Goal: Task Accomplishment & Management: Manage account settings

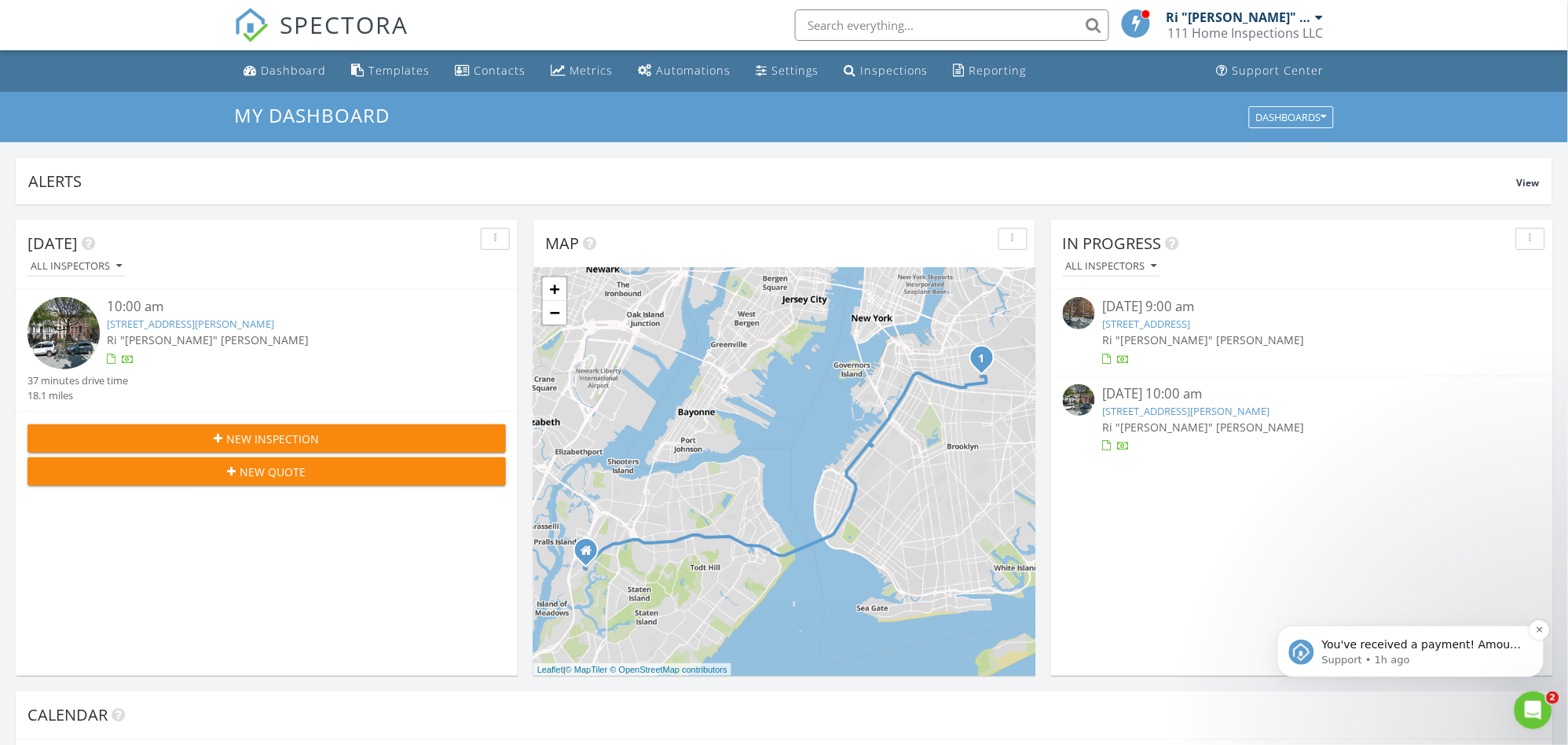
click at [1397, 659] on p "Support • 1h ago" at bounding box center [1422, 659] width 202 height 14
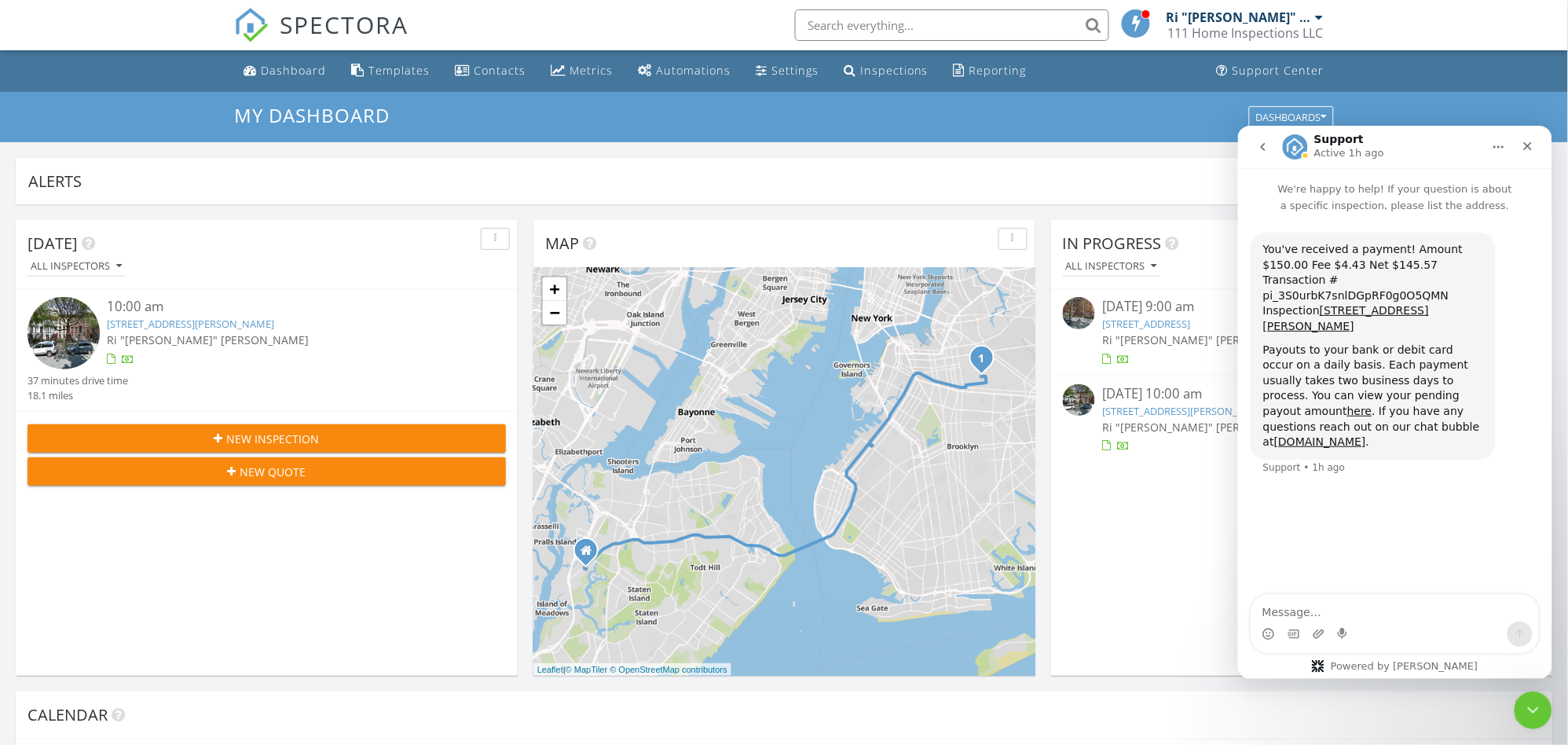
click at [1130, 557] on div "In Progress All Inspectors 08/25/25 9:00 am 426 13th St 3D, BROOKLYN, NY 11215 …" at bounding box center [1302, 447] width 502 height 455
click at [1533, 143] on icon "Close" at bounding box center [1526, 144] width 12 height 12
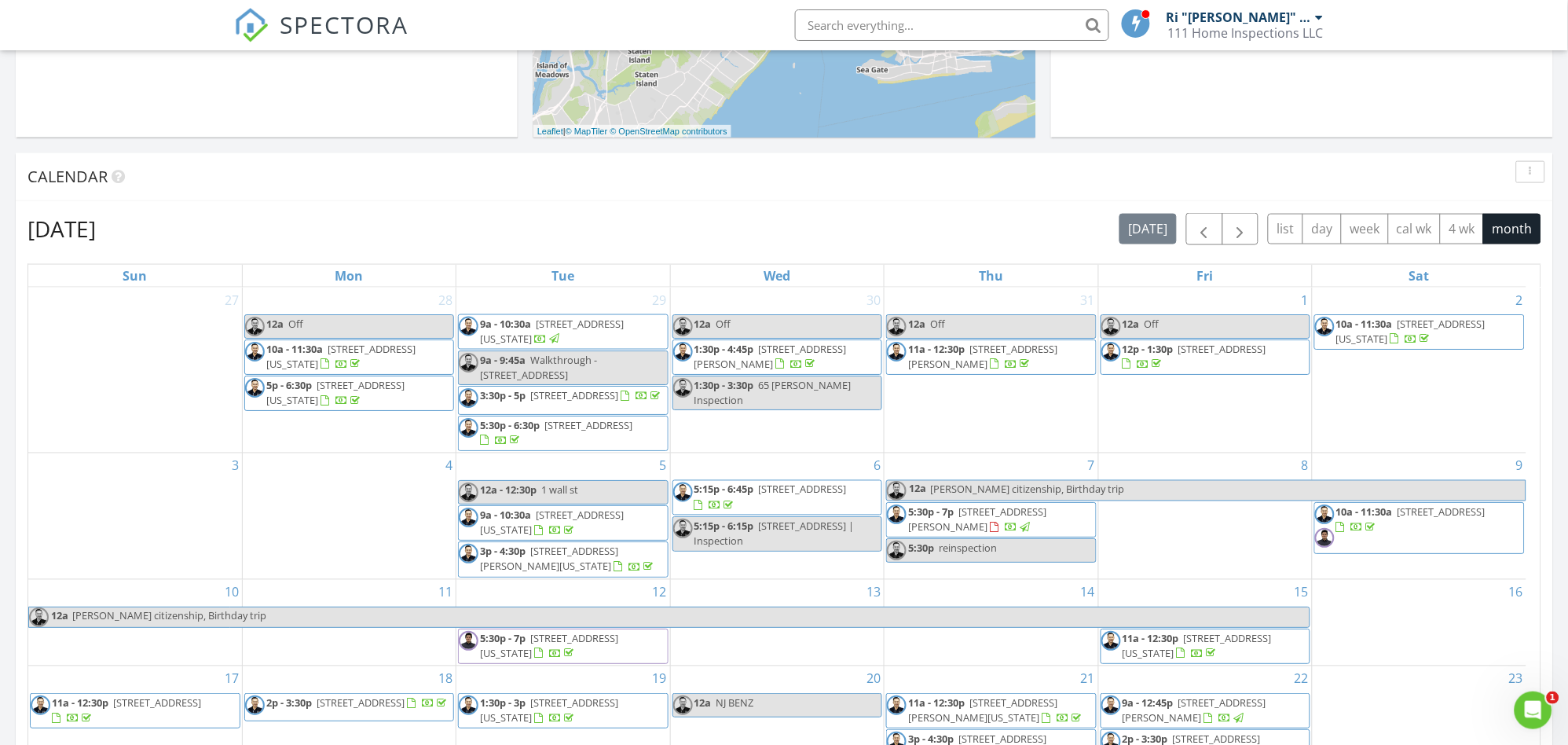
scroll to position [872, 0]
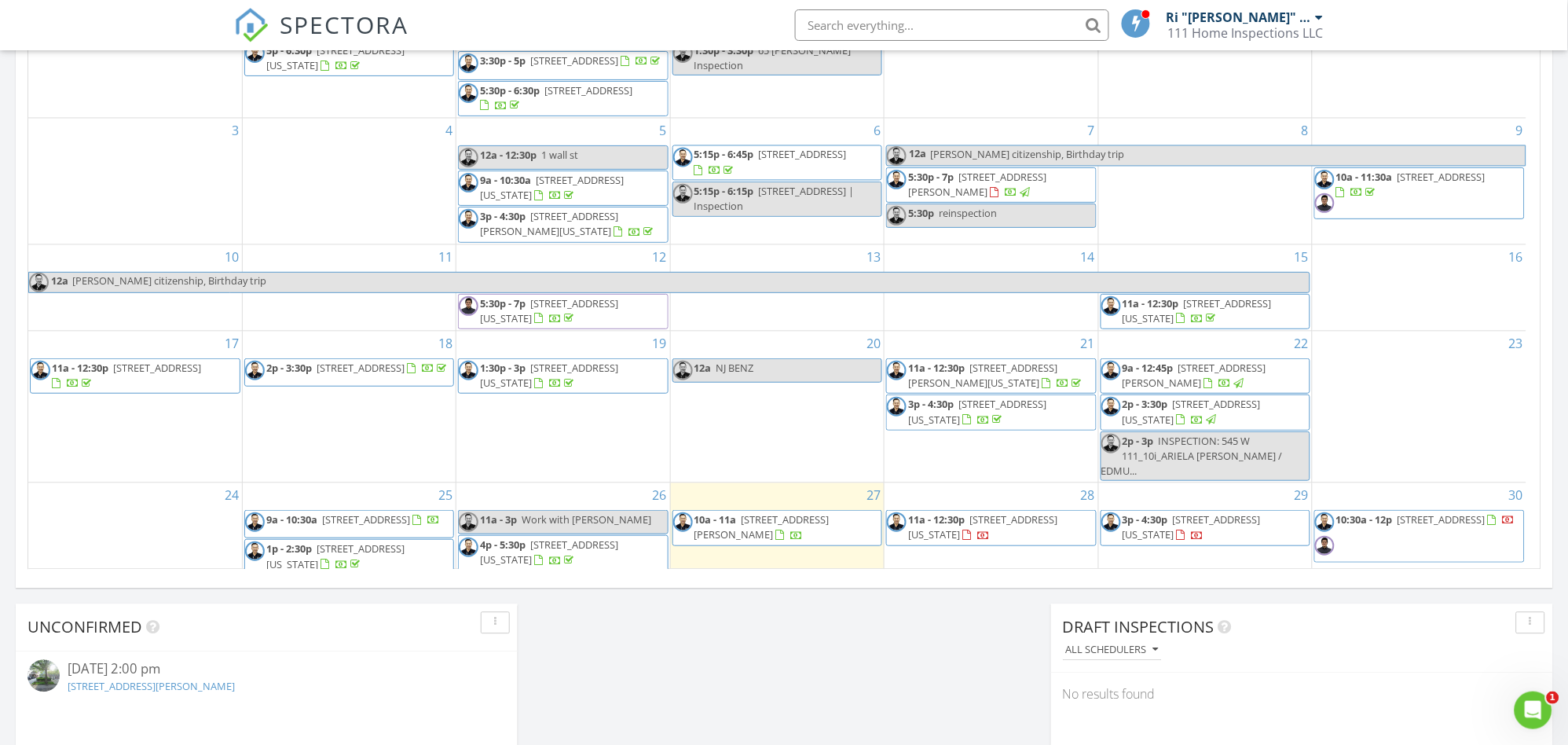
click at [792, 512] on span "[STREET_ADDRESS][PERSON_NAME]" at bounding box center [762, 526] width 135 height 29
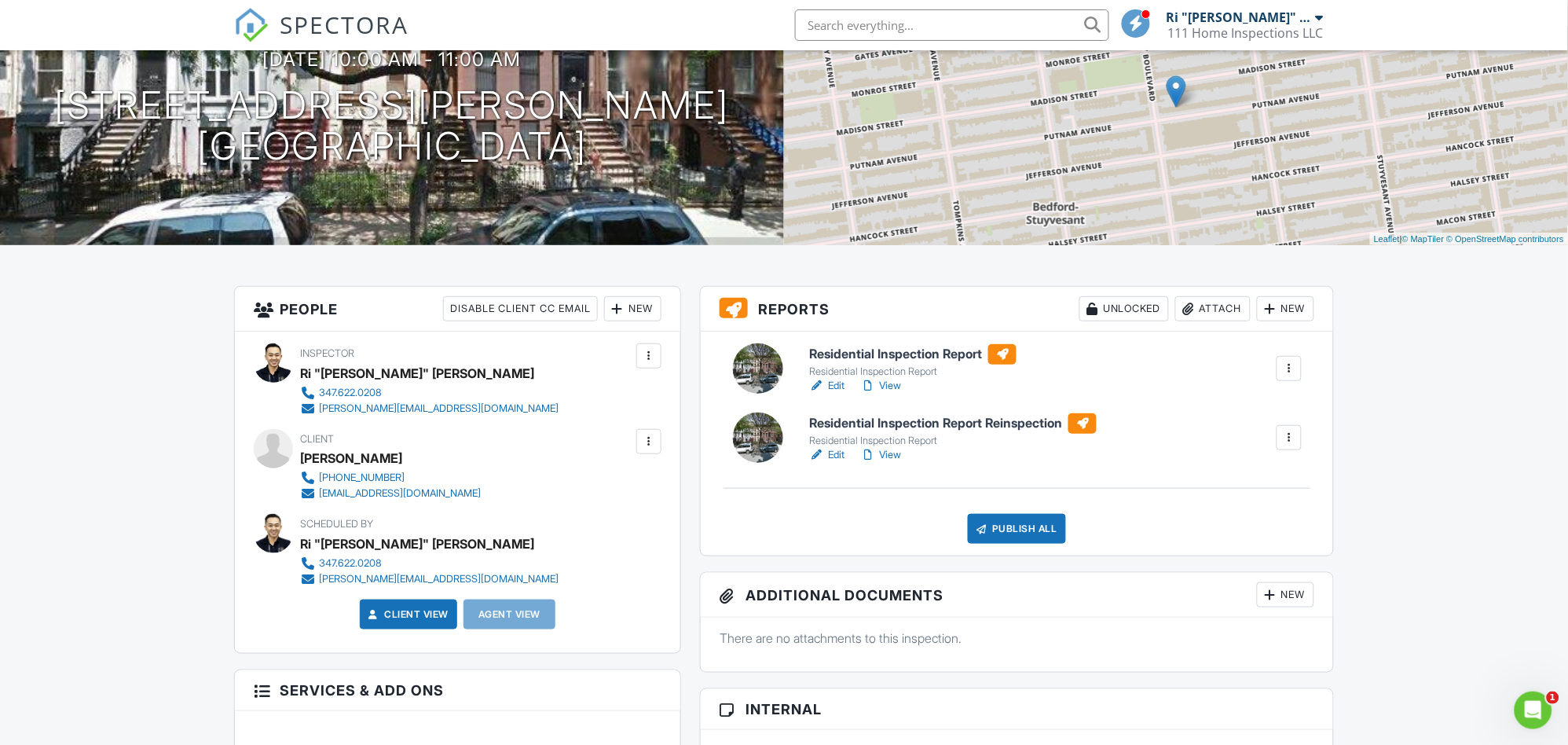
click at [1289, 437] on div at bounding box center [1289, 437] width 16 height 16
click at [835, 385] on link "Edit" at bounding box center [826, 386] width 35 height 16
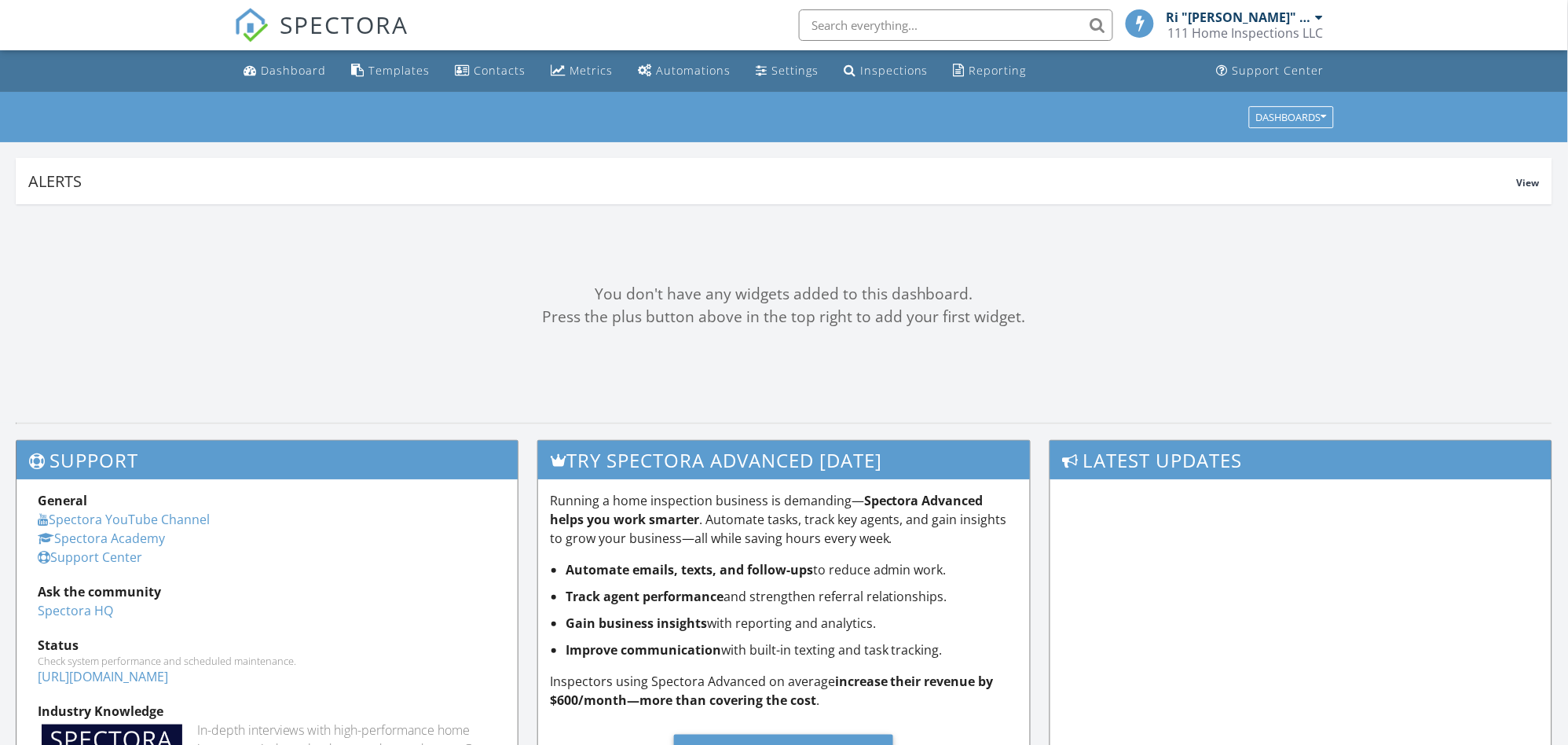
click at [914, 29] on input "text" at bounding box center [956, 25] width 315 height 31
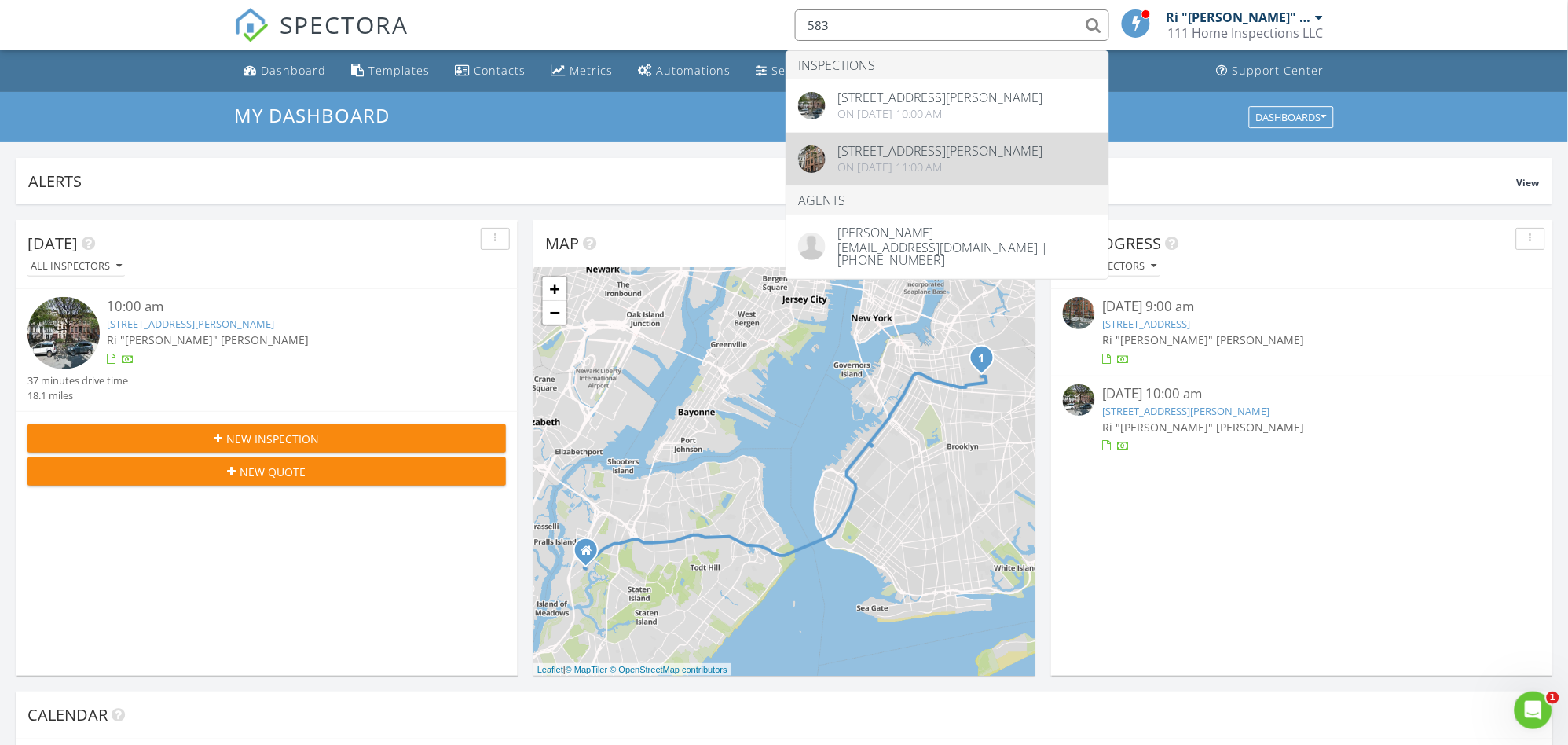
type input "583"
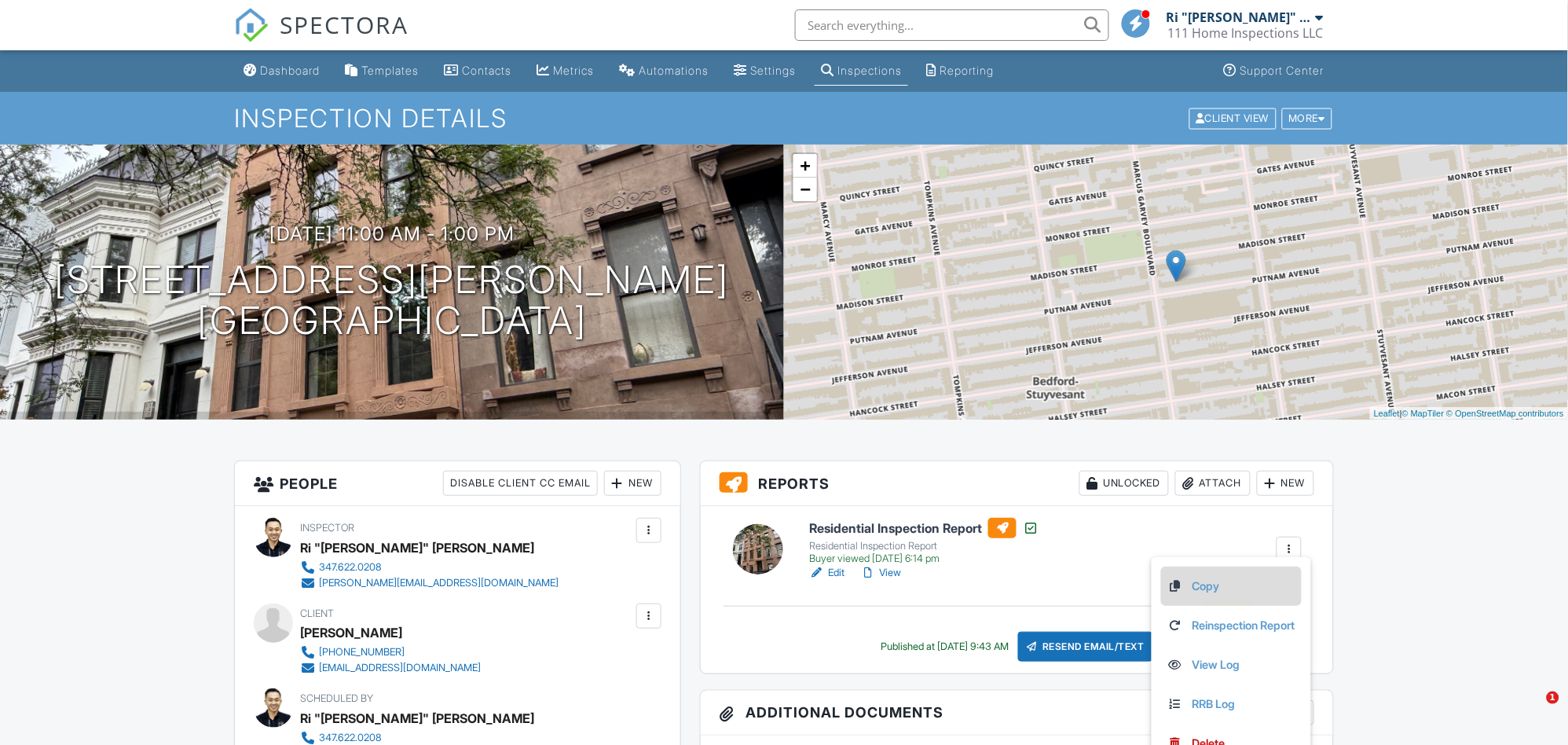
click at [1205, 581] on link "Copy" at bounding box center [1231, 586] width 128 height 17
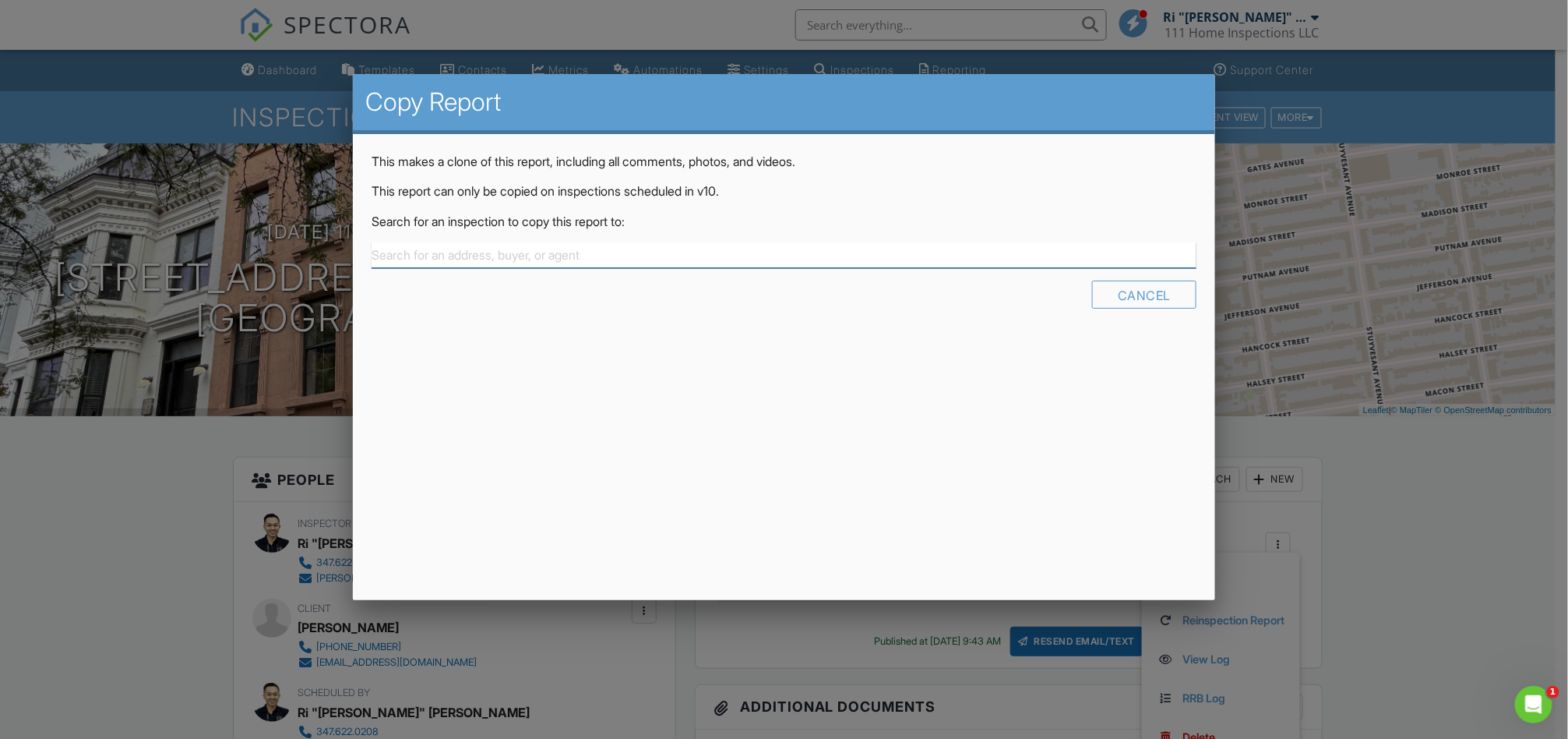
click at [561, 253] on input "text" at bounding box center [783, 255] width 825 height 25
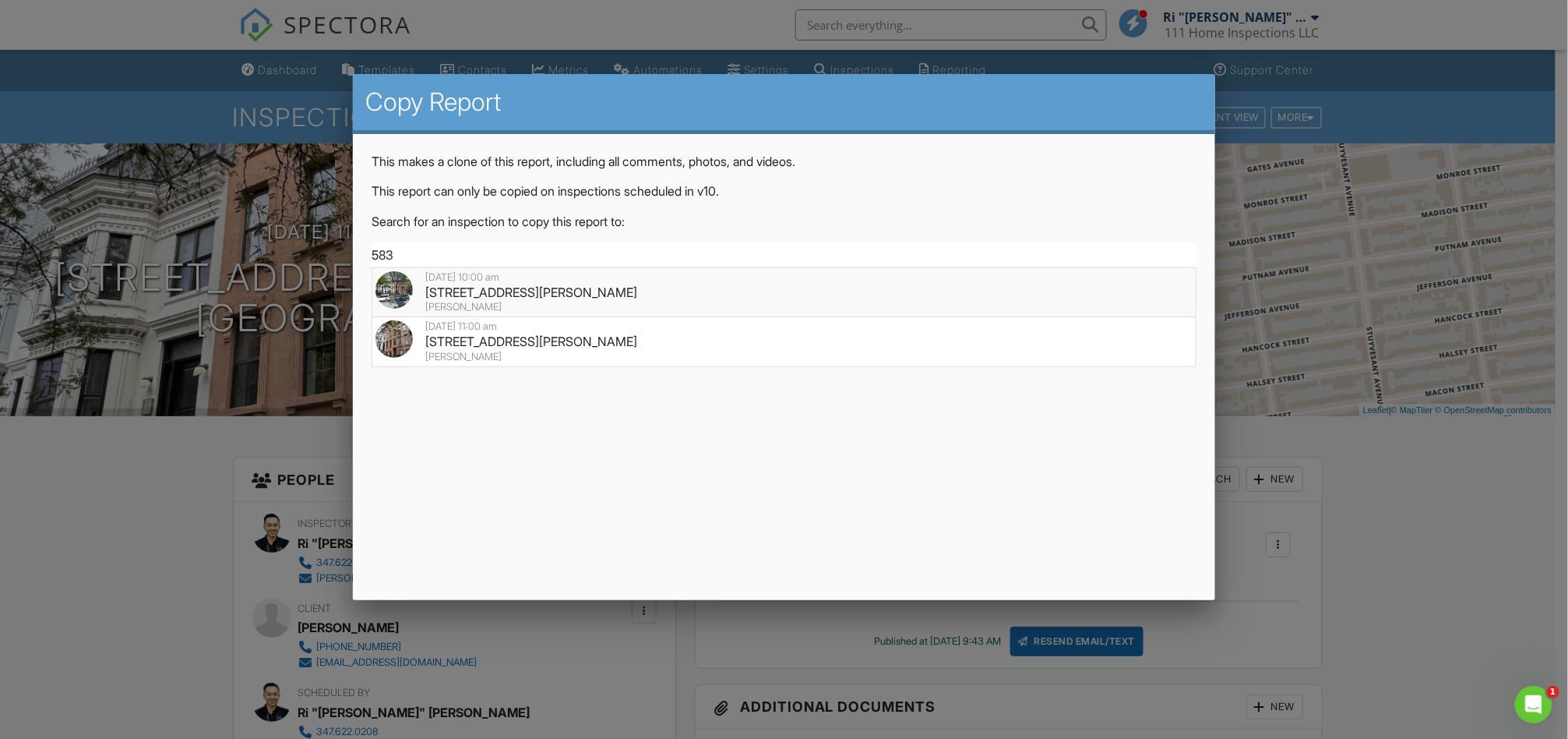
click at [560, 289] on div "[STREET_ADDRESS][PERSON_NAME]" at bounding box center [783, 292] width 817 height 17
type input "[STREET_ADDRESS][PERSON_NAME]"
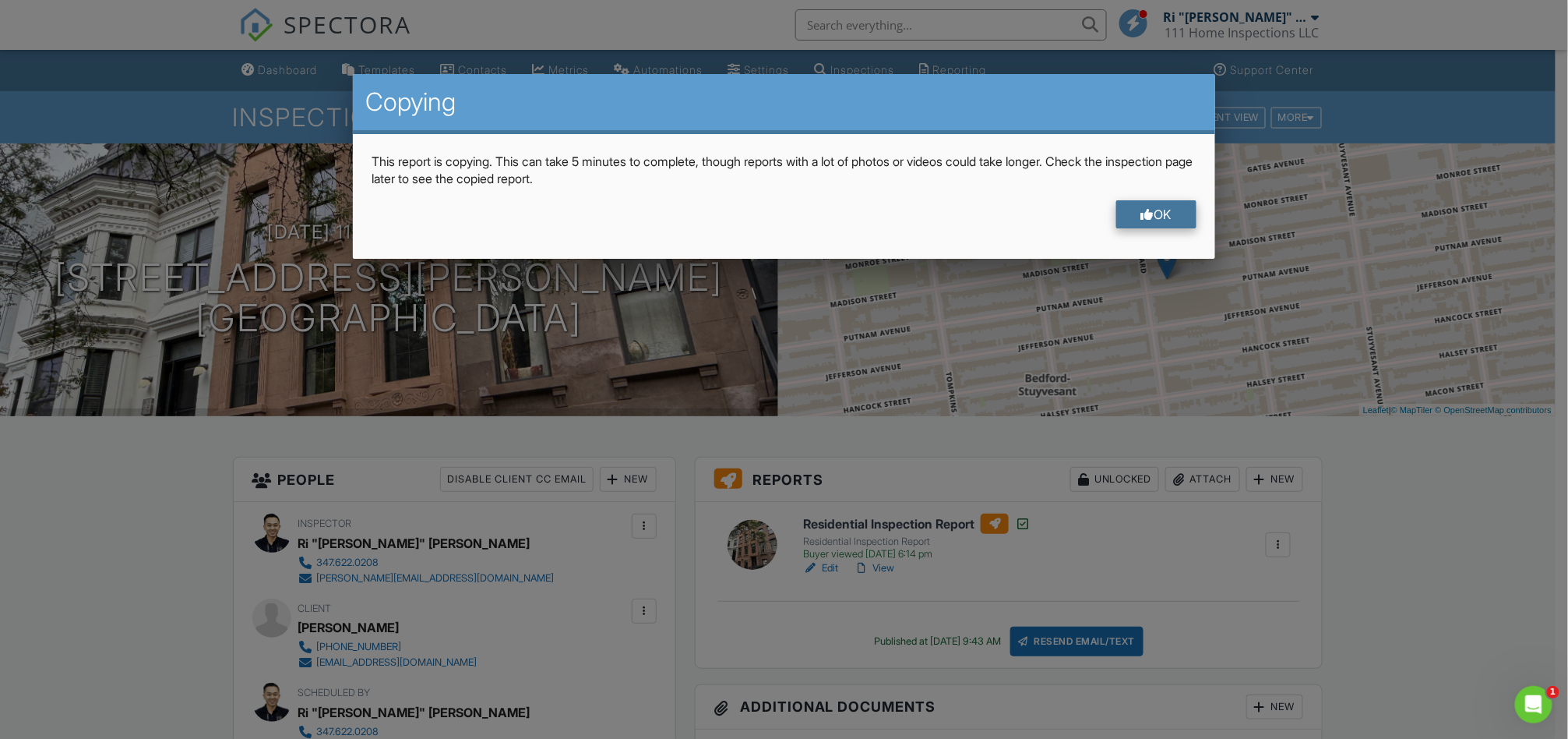
click at [1163, 205] on div "OK" at bounding box center [1156, 214] width 81 height 28
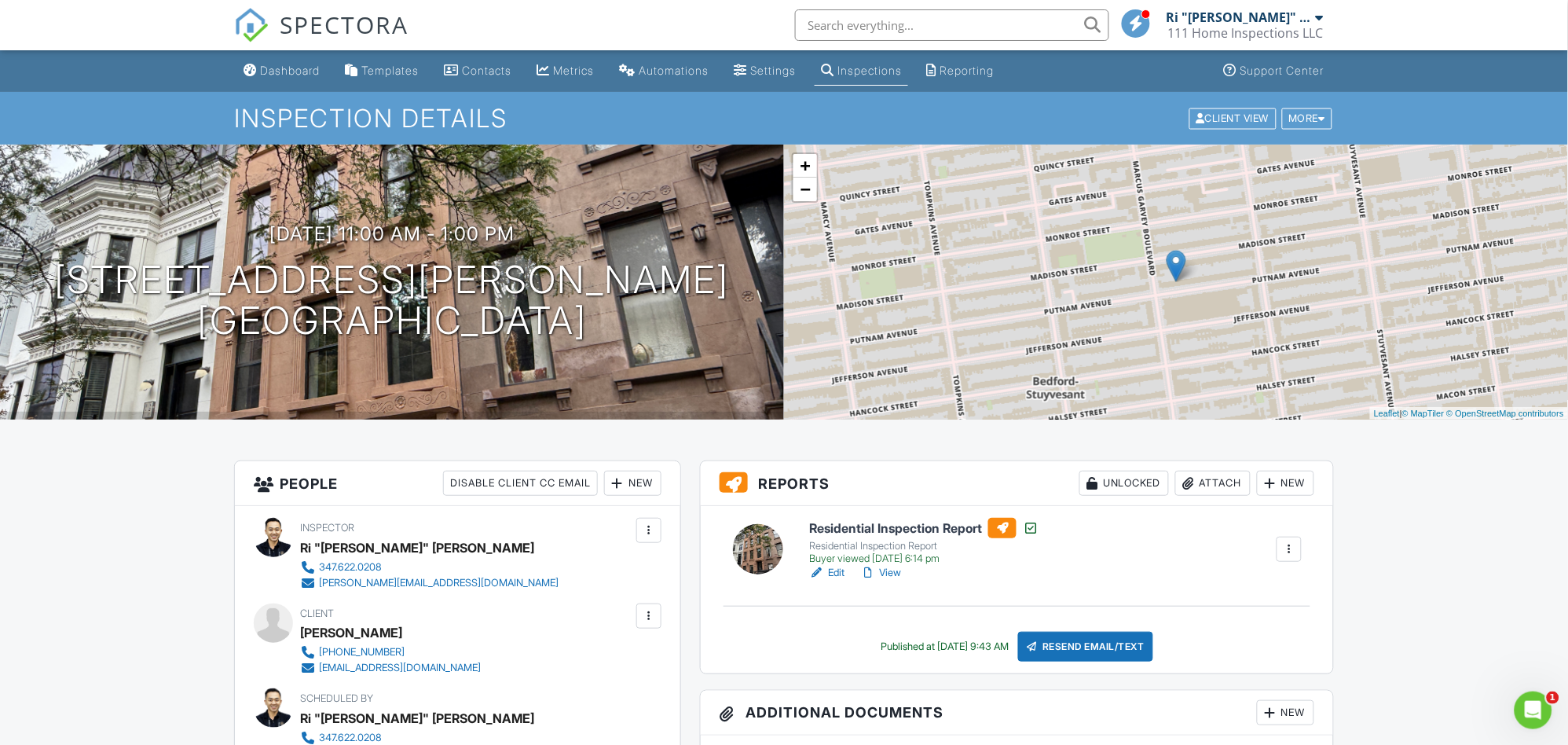
click at [306, 75] on div "Dashboard" at bounding box center [290, 70] width 60 height 13
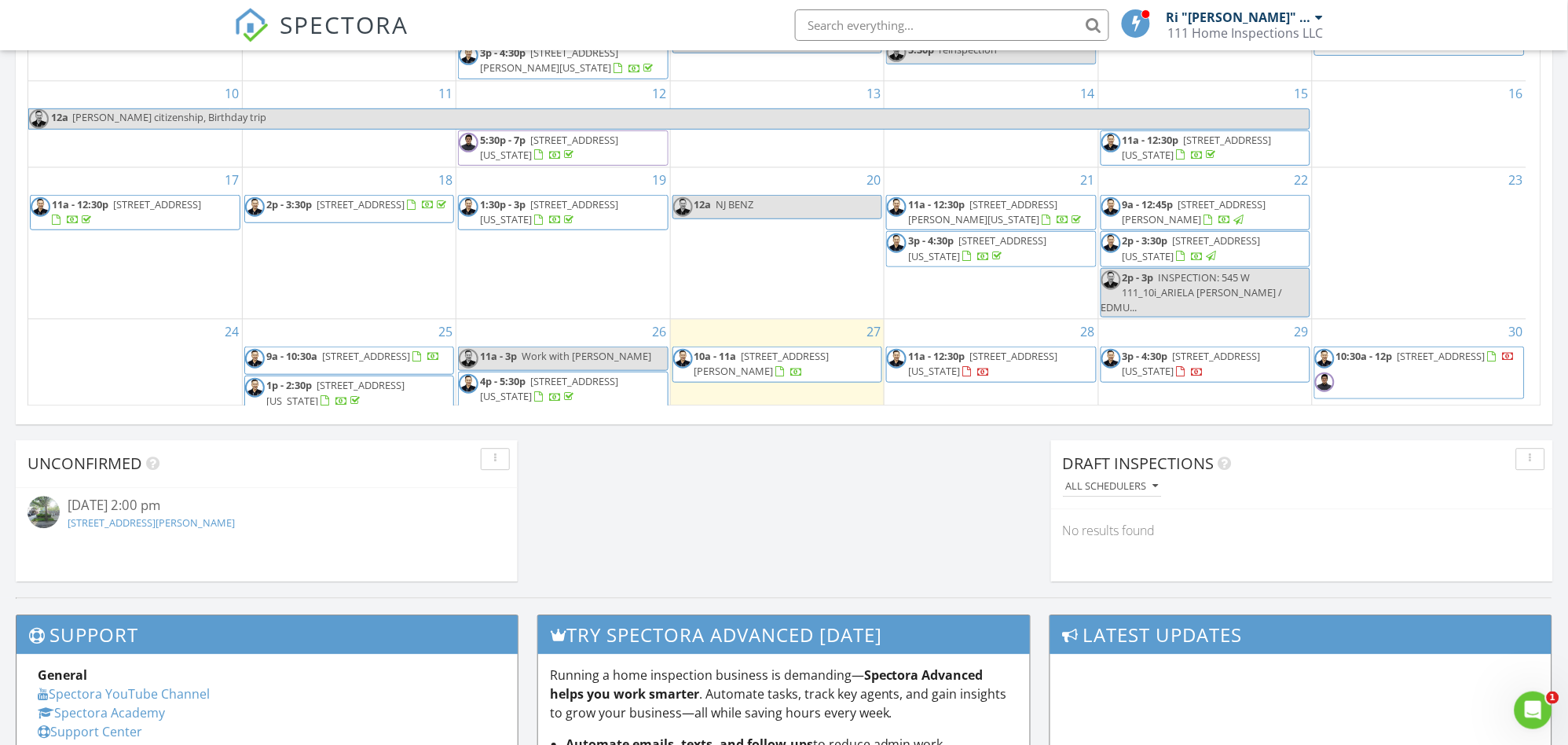
scroll to position [1221, 0]
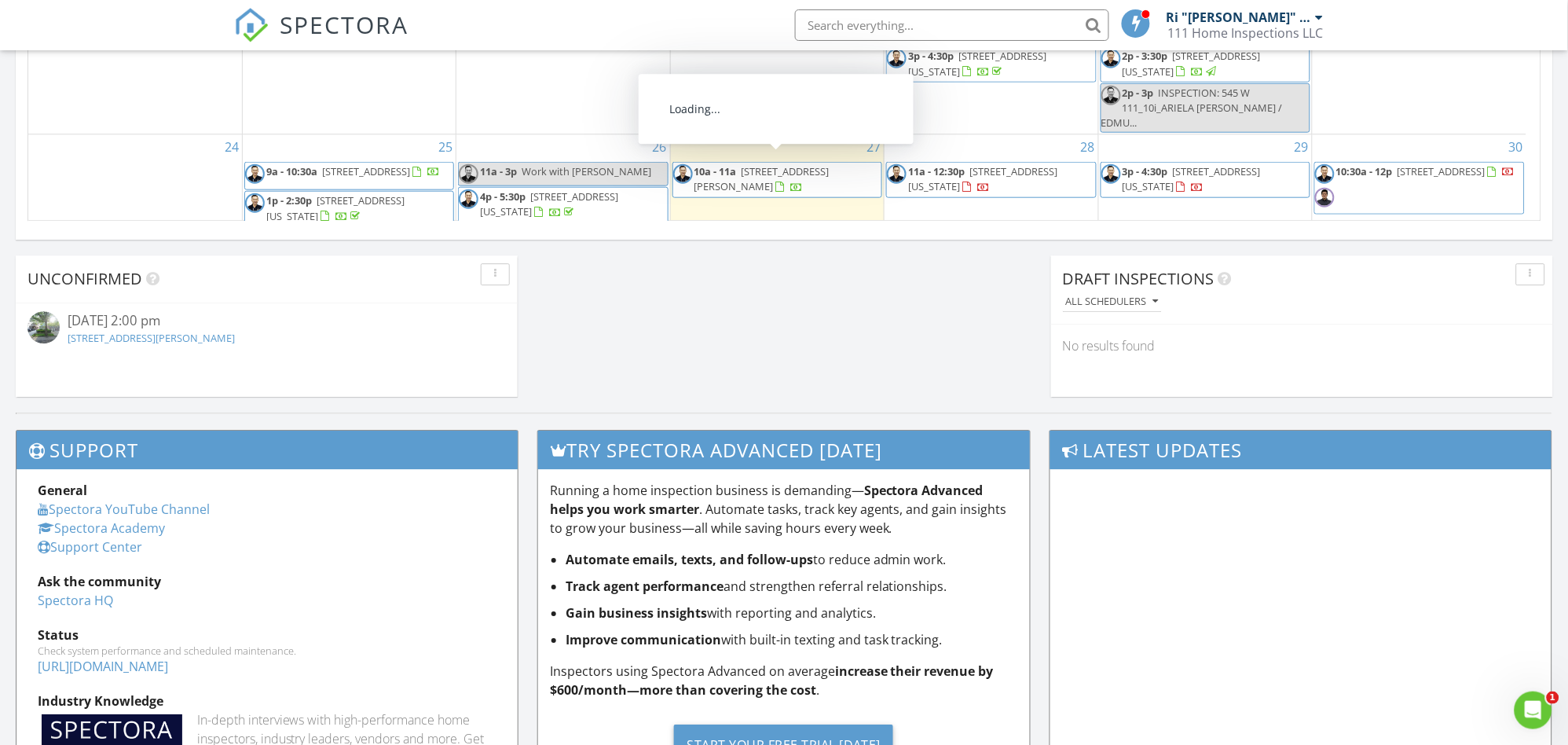
click at [763, 168] on span "583 Putnam Ave 3 3, BROOKLYN 11221" at bounding box center [762, 178] width 135 height 29
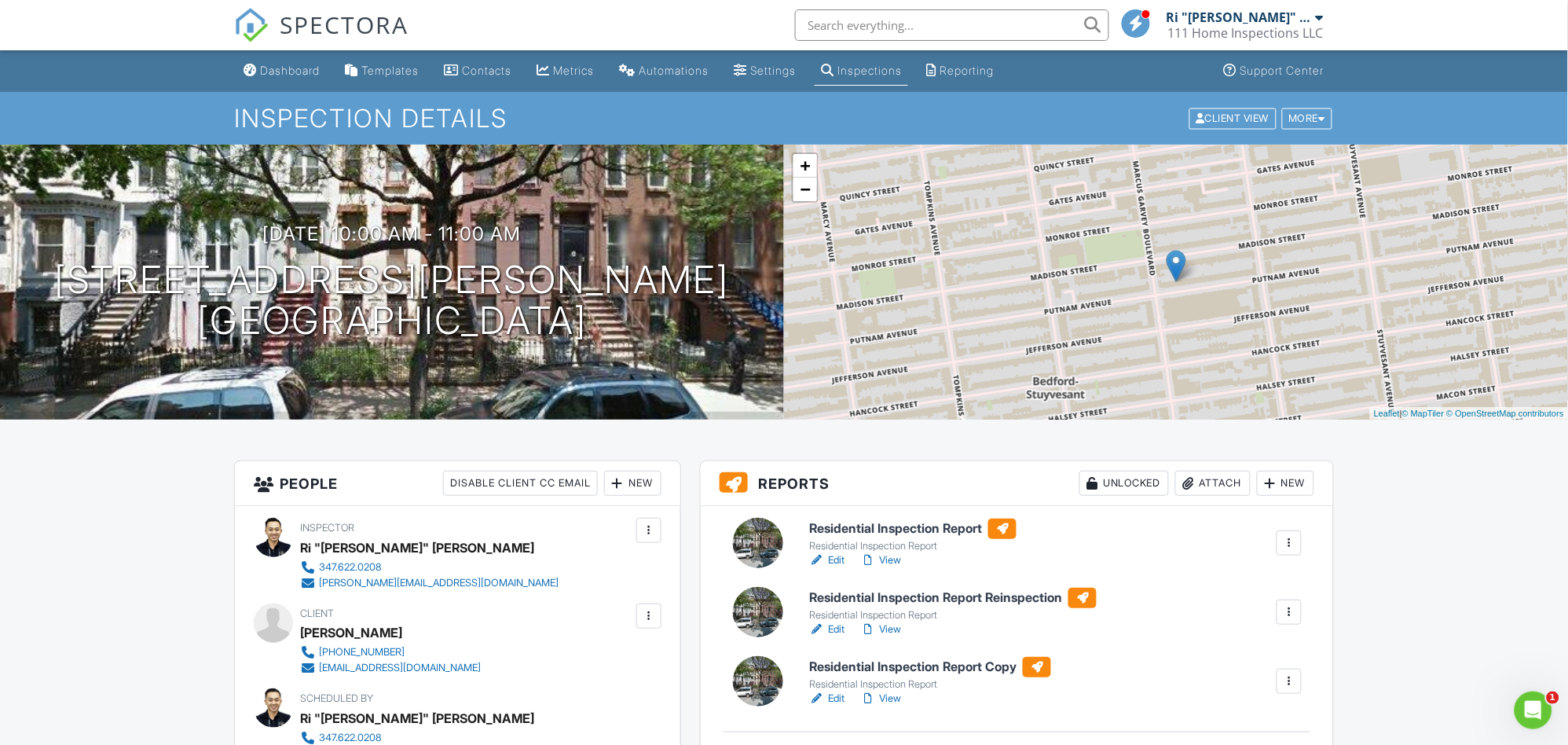
click at [1283, 606] on div at bounding box center [1289, 612] width 16 height 16
click at [1242, 732] on div "Delete" at bounding box center [1242, 735] width 33 height 17
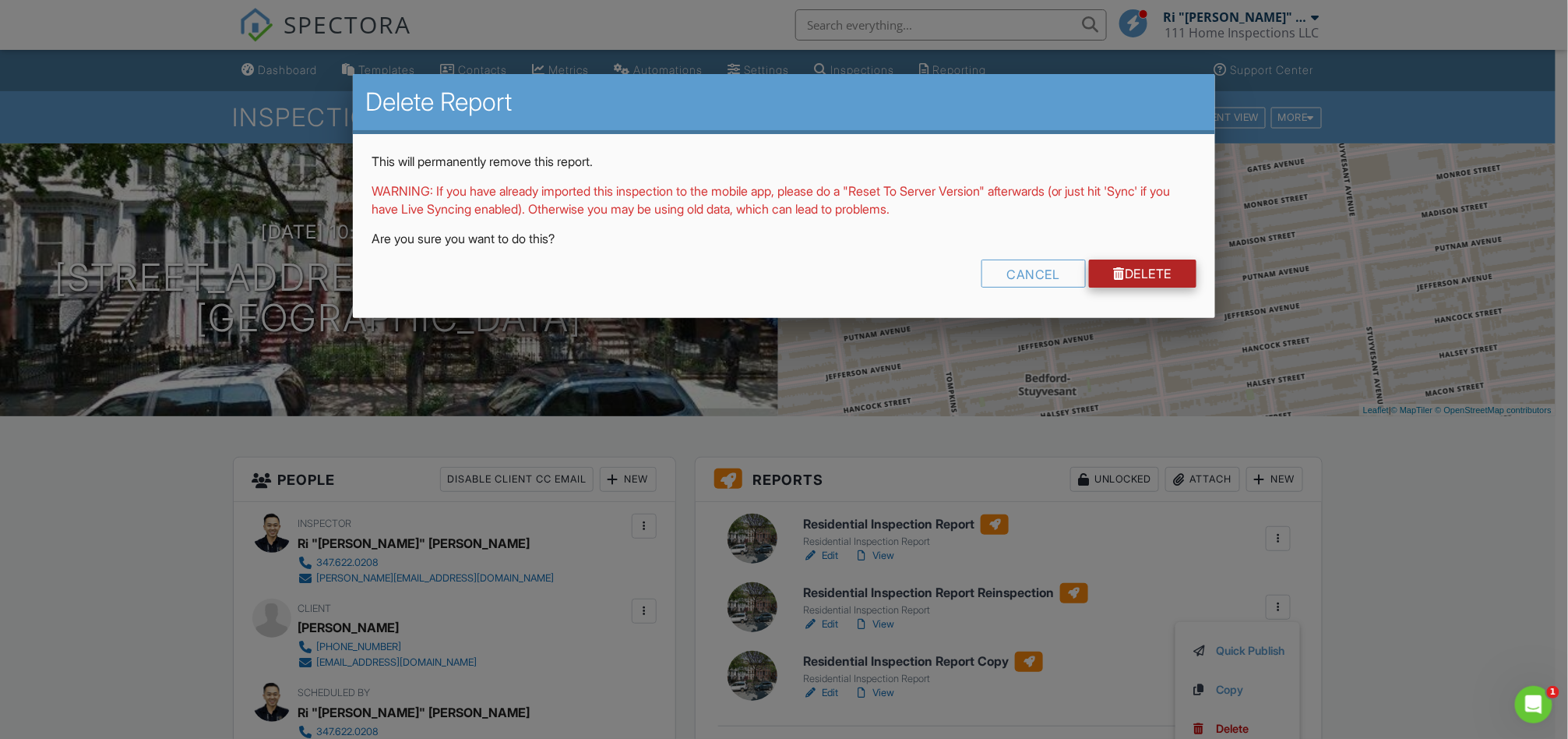
click at [1162, 271] on link "Delete" at bounding box center [1143, 273] width 108 height 28
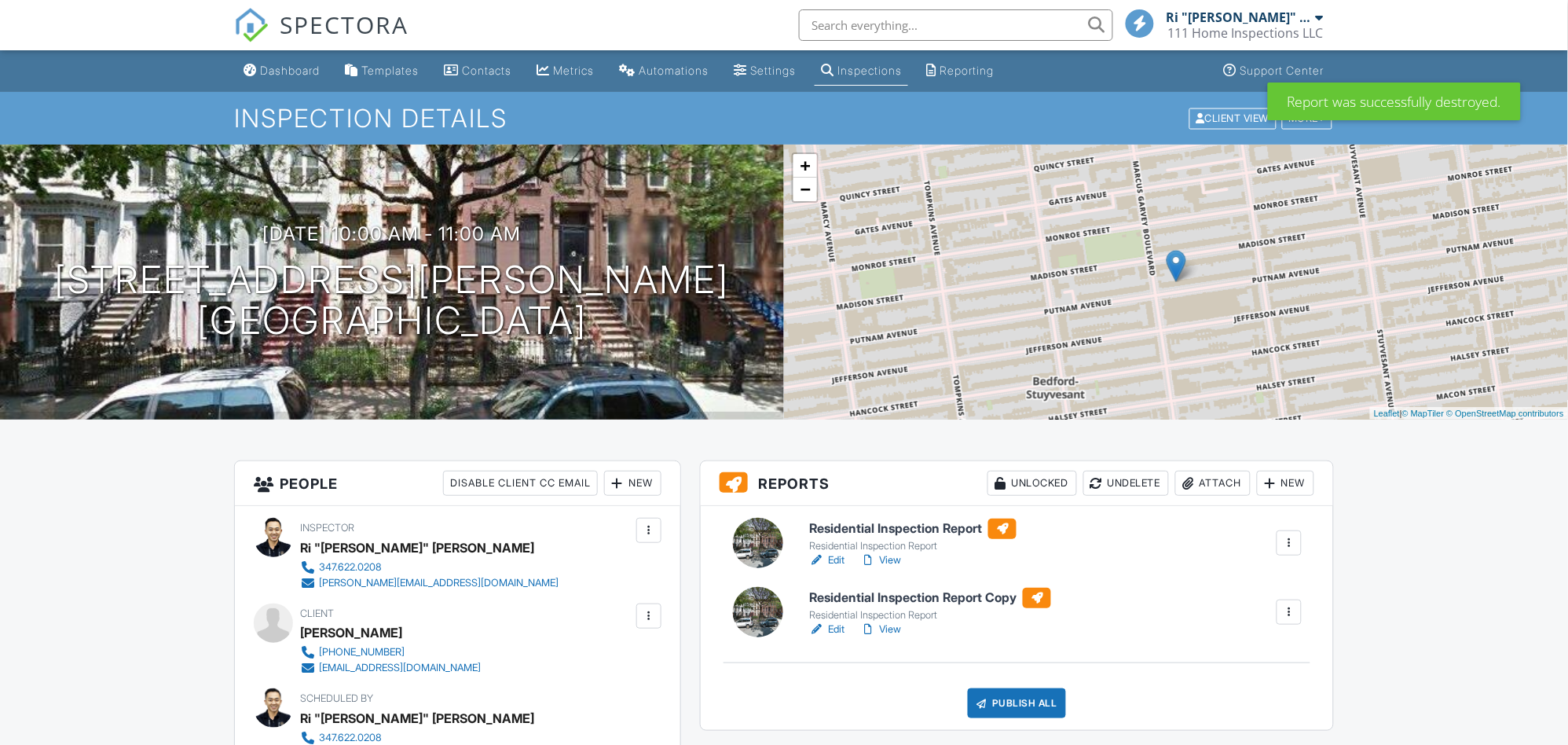
click at [1285, 540] on div at bounding box center [1289, 543] width 16 height 16
click at [1243, 667] on div "Delete" at bounding box center [1254, 665] width 33 height 17
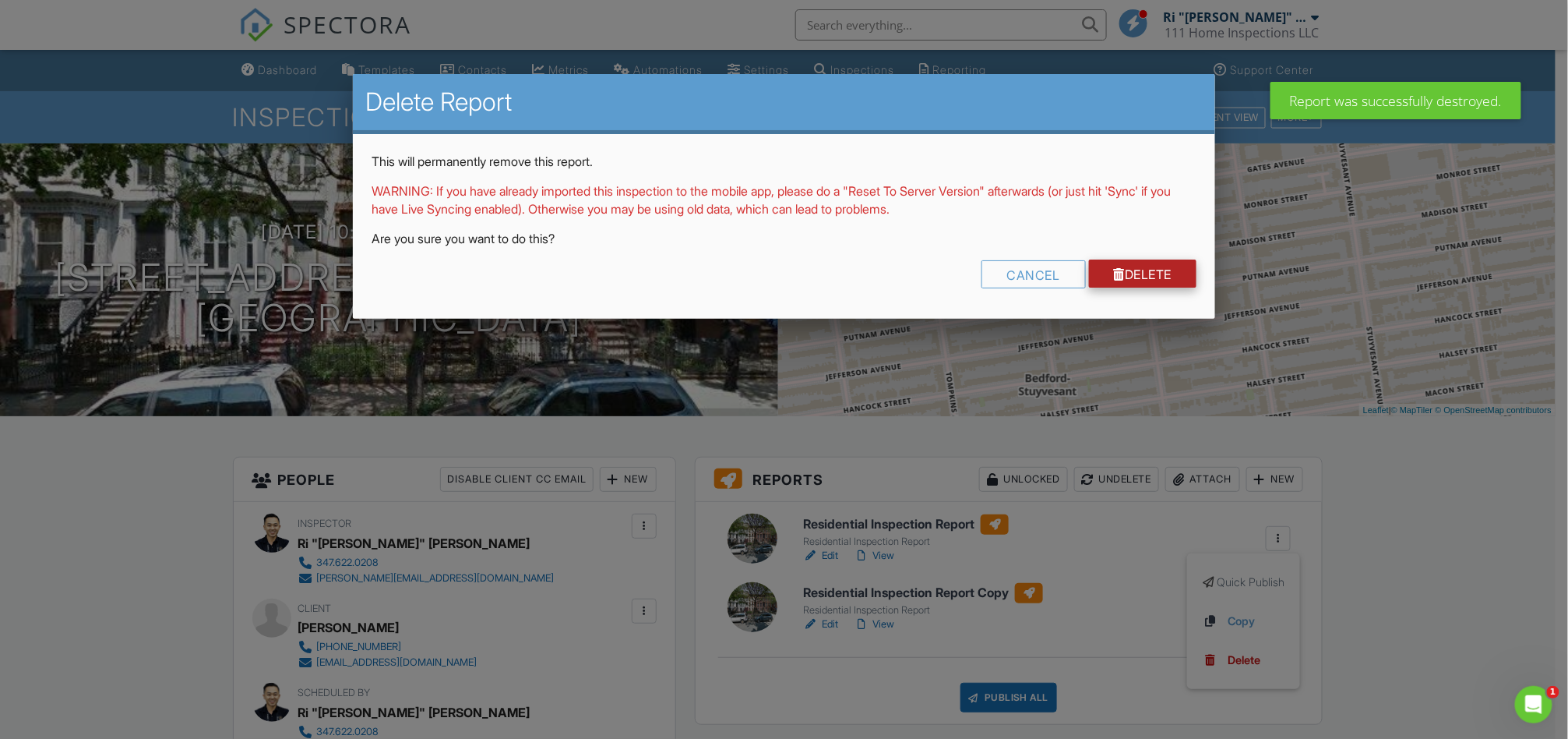
click at [1150, 273] on link "Delete" at bounding box center [1143, 273] width 108 height 28
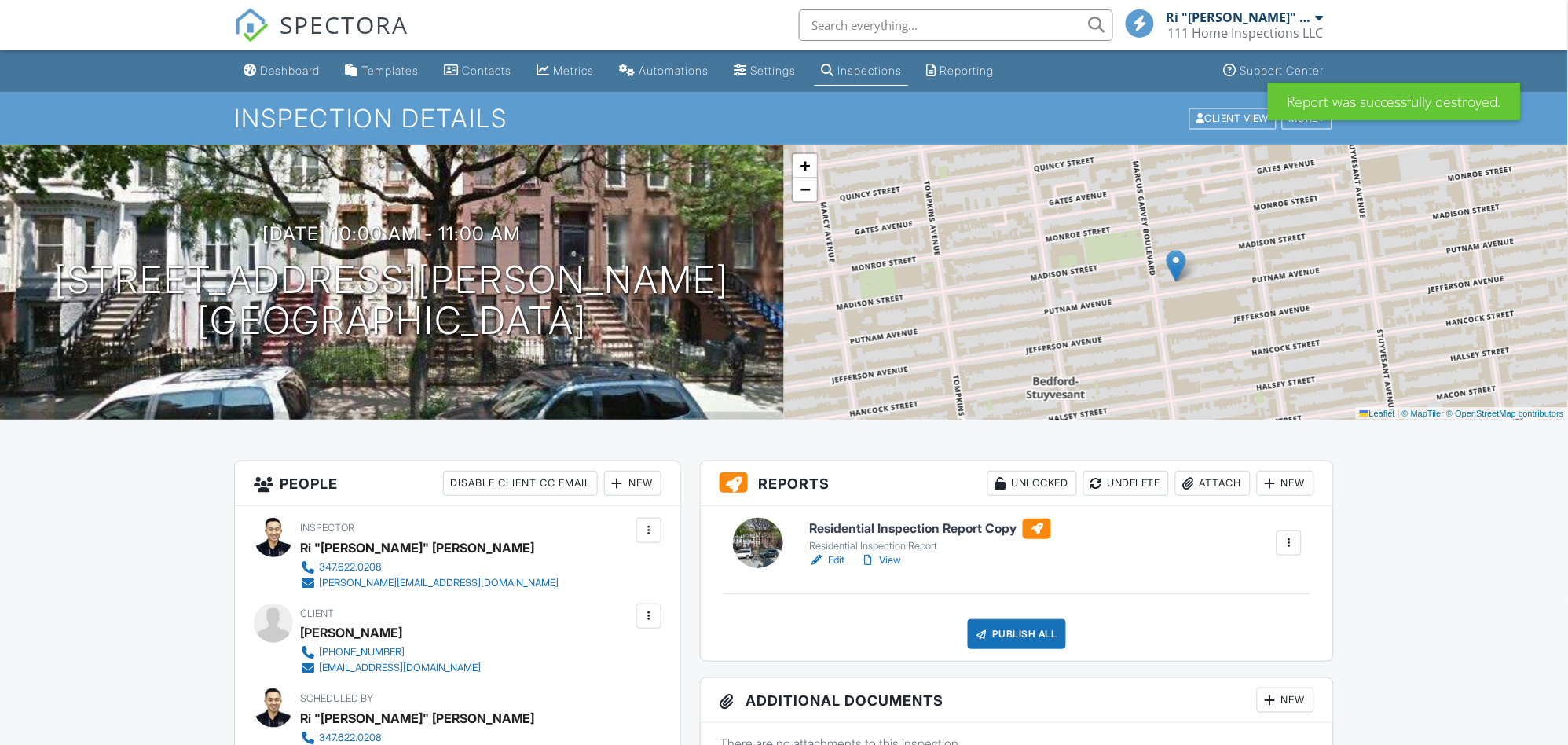
click at [835, 558] on link "Edit" at bounding box center [826, 560] width 35 height 16
